Goal: Browse casually

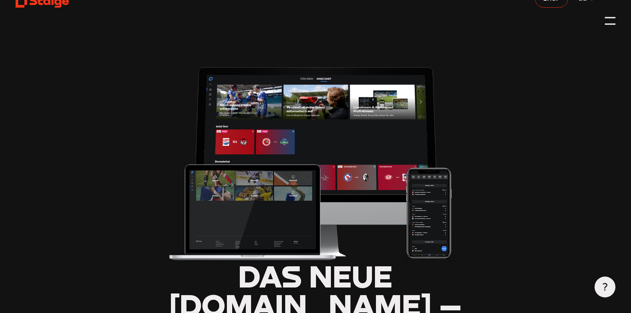
type input "0.8"
click at [609, 17] on div at bounding box center [610, 16] width 11 height 1
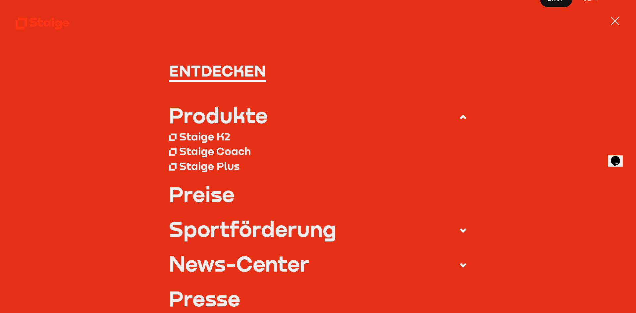
drag, startPoint x: 609, startPoint y: 17, endPoint x: 581, endPoint y: 13, distance: 28.2
click at [581, 13] on nav "Entdecken Produkte Staige K2 Staige Coach Staige Plus Preise Blog FAQ" at bounding box center [318, 156] width 636 height 313
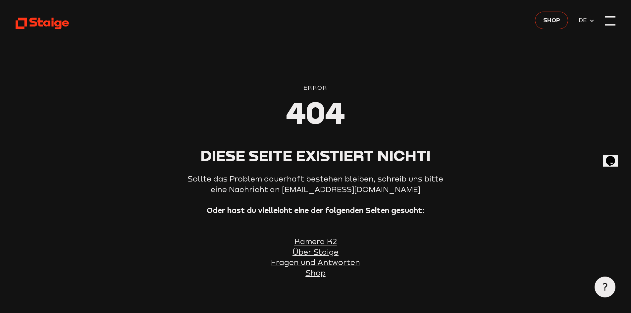
click at [613, 18] on div at bounding box center [610, 21] width 11 height 11
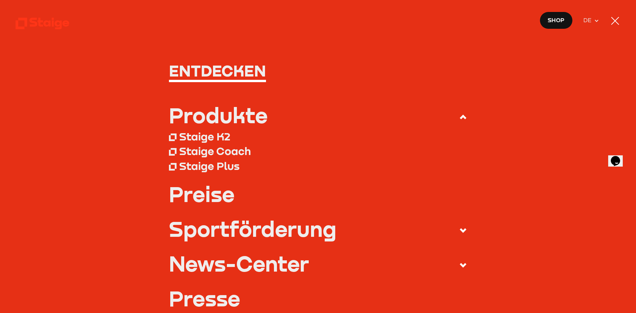
click at [613, 18] on div at bounding box center [615, 21] width 8 height 8
